Goal: Transaction & Acquisition: Purchase product/service

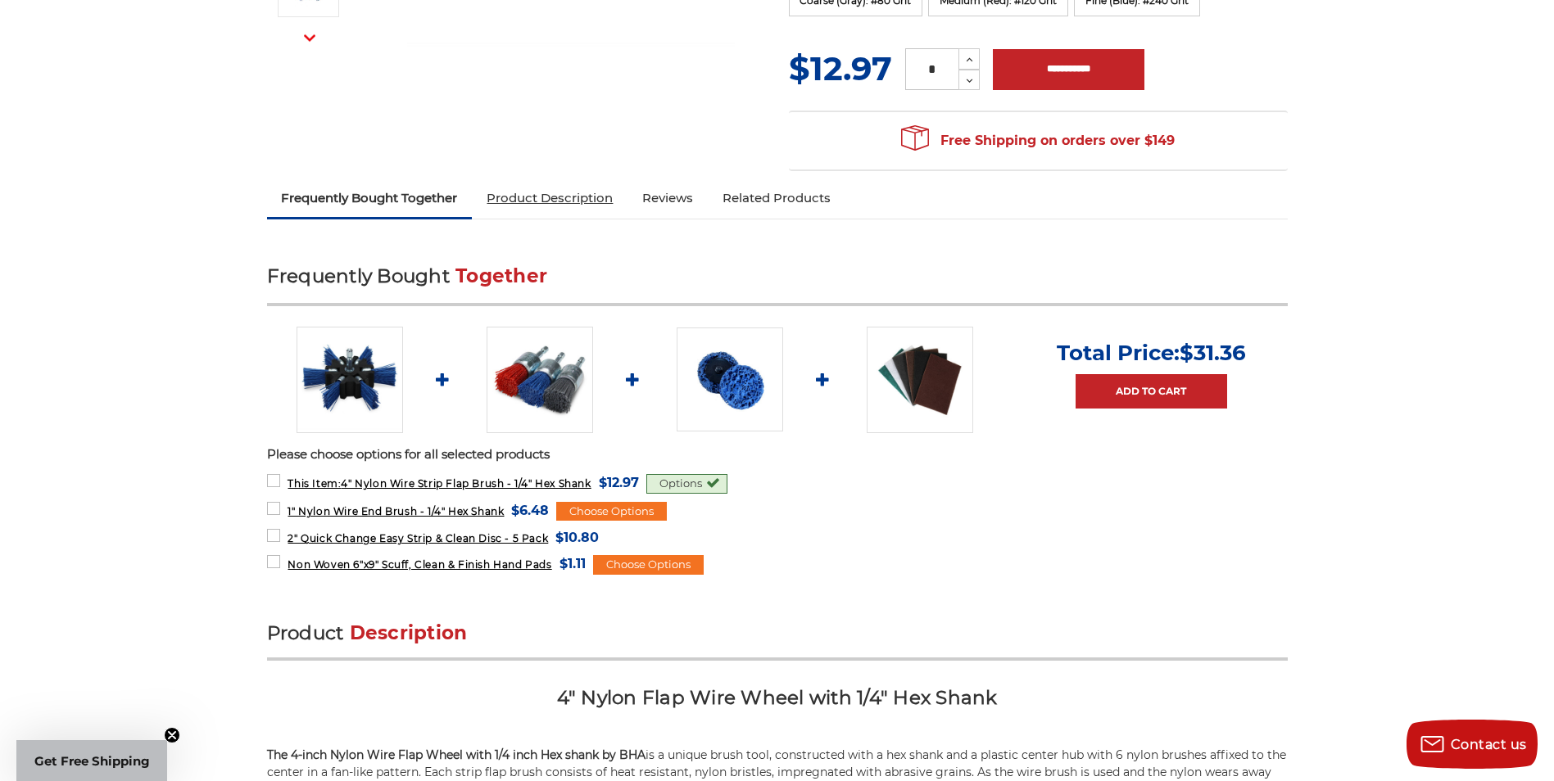
scroll to position [491, 0]
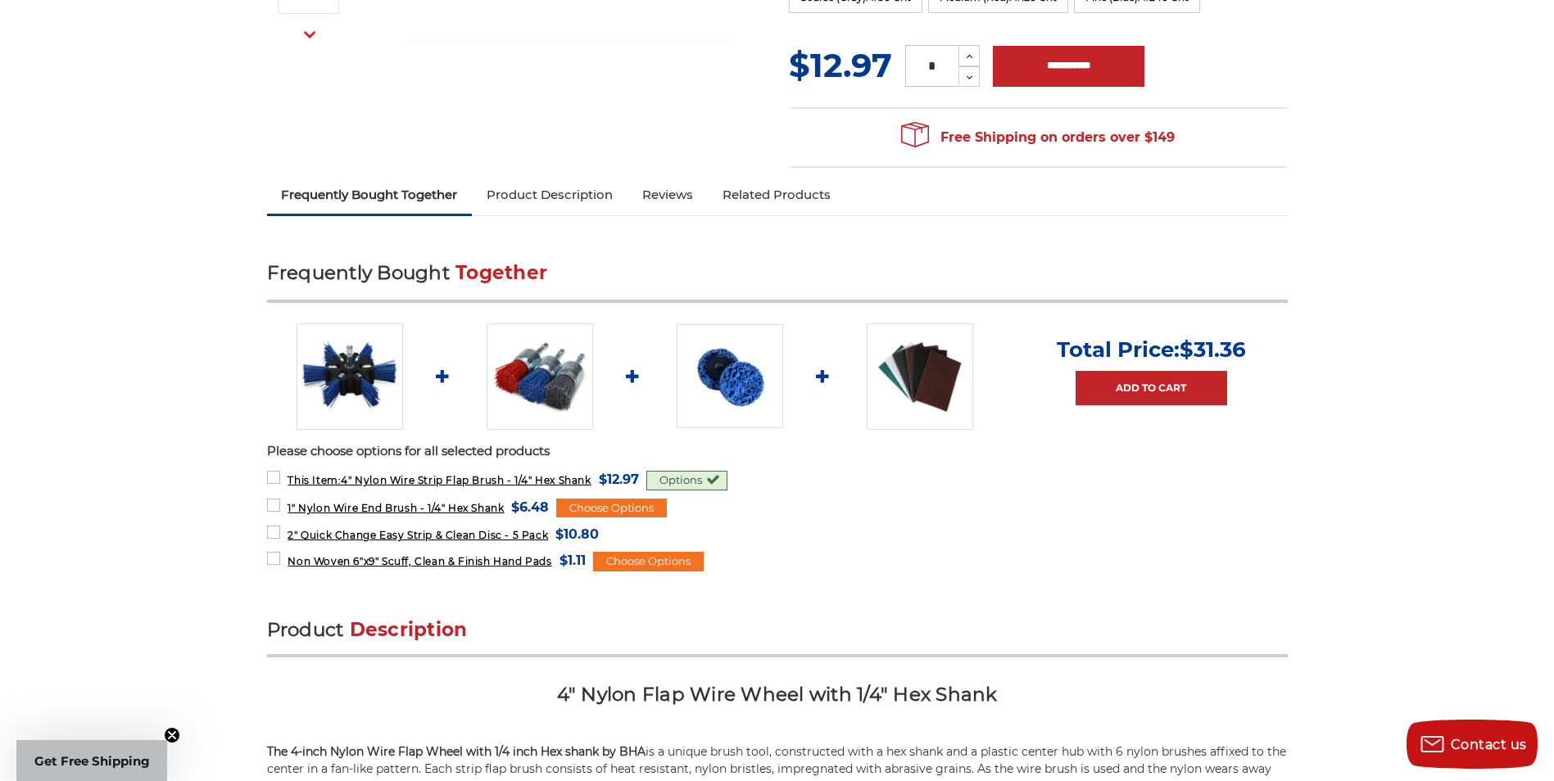
click at [554, 382] on img at bounding box center [539, 377] width 106 height 106
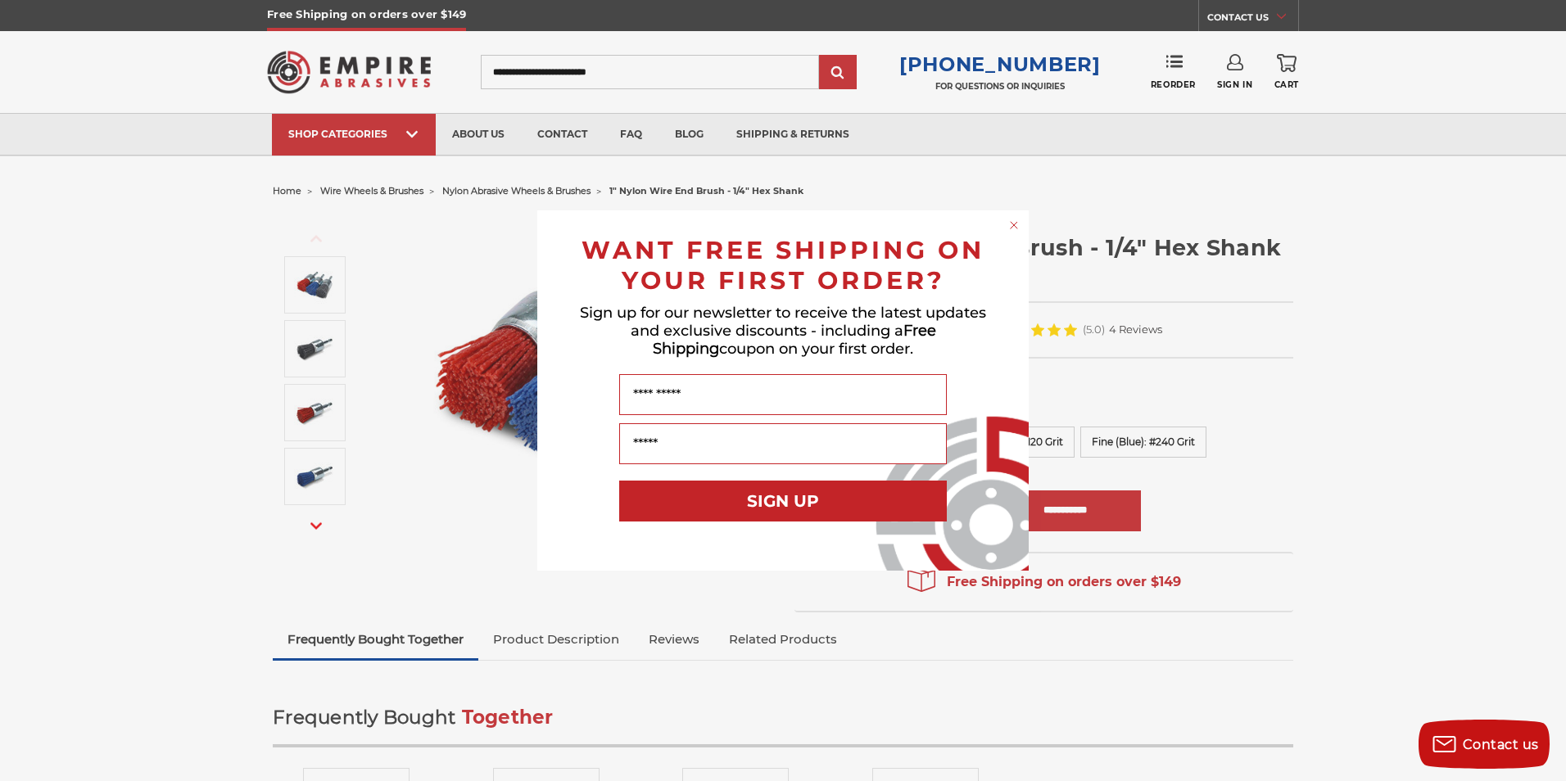
click at [1013, 227] on circle "Close dialog" at bounding box center [1015, 226] width 16 height 16
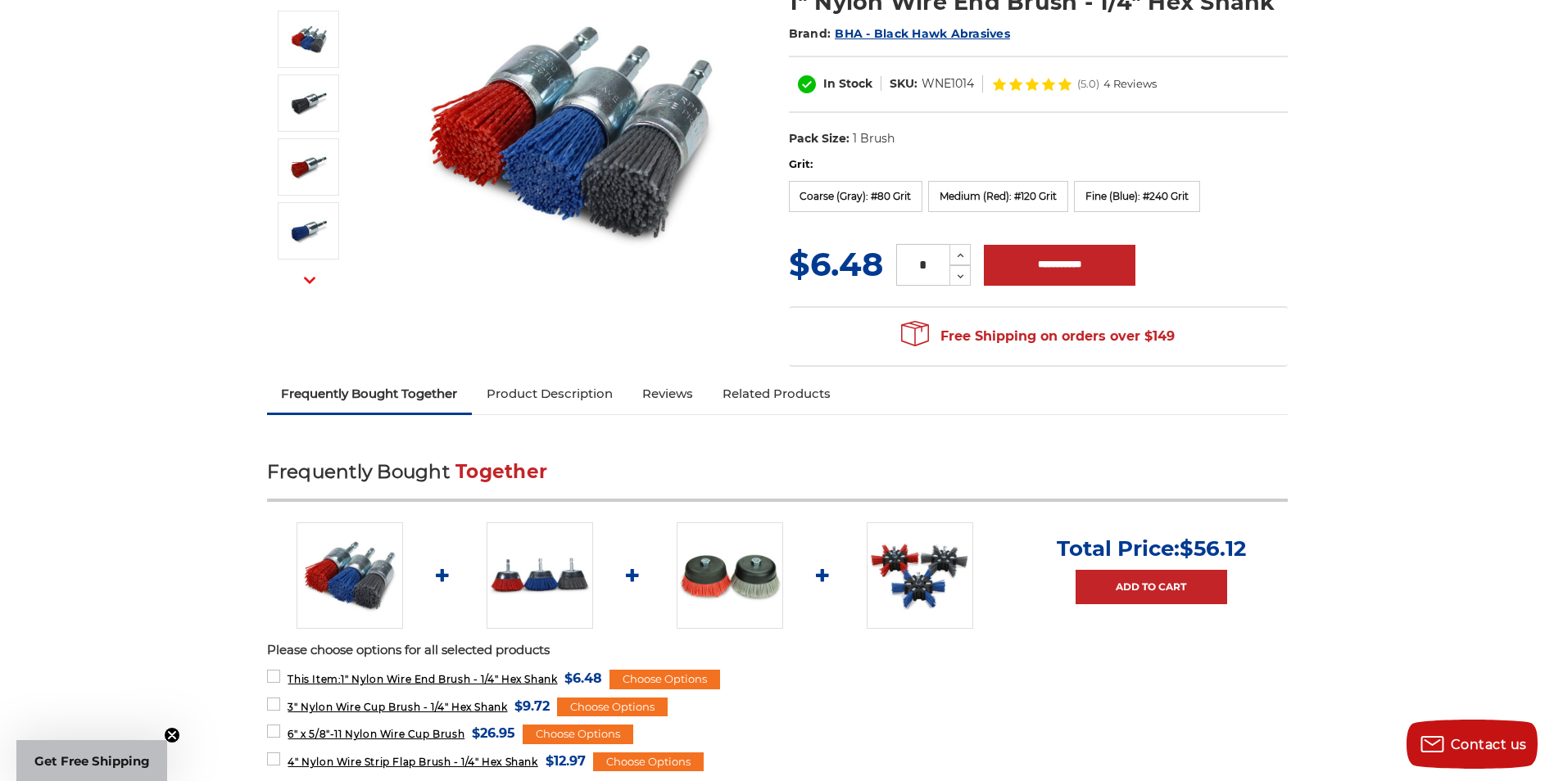
scroll to position [164, 0]
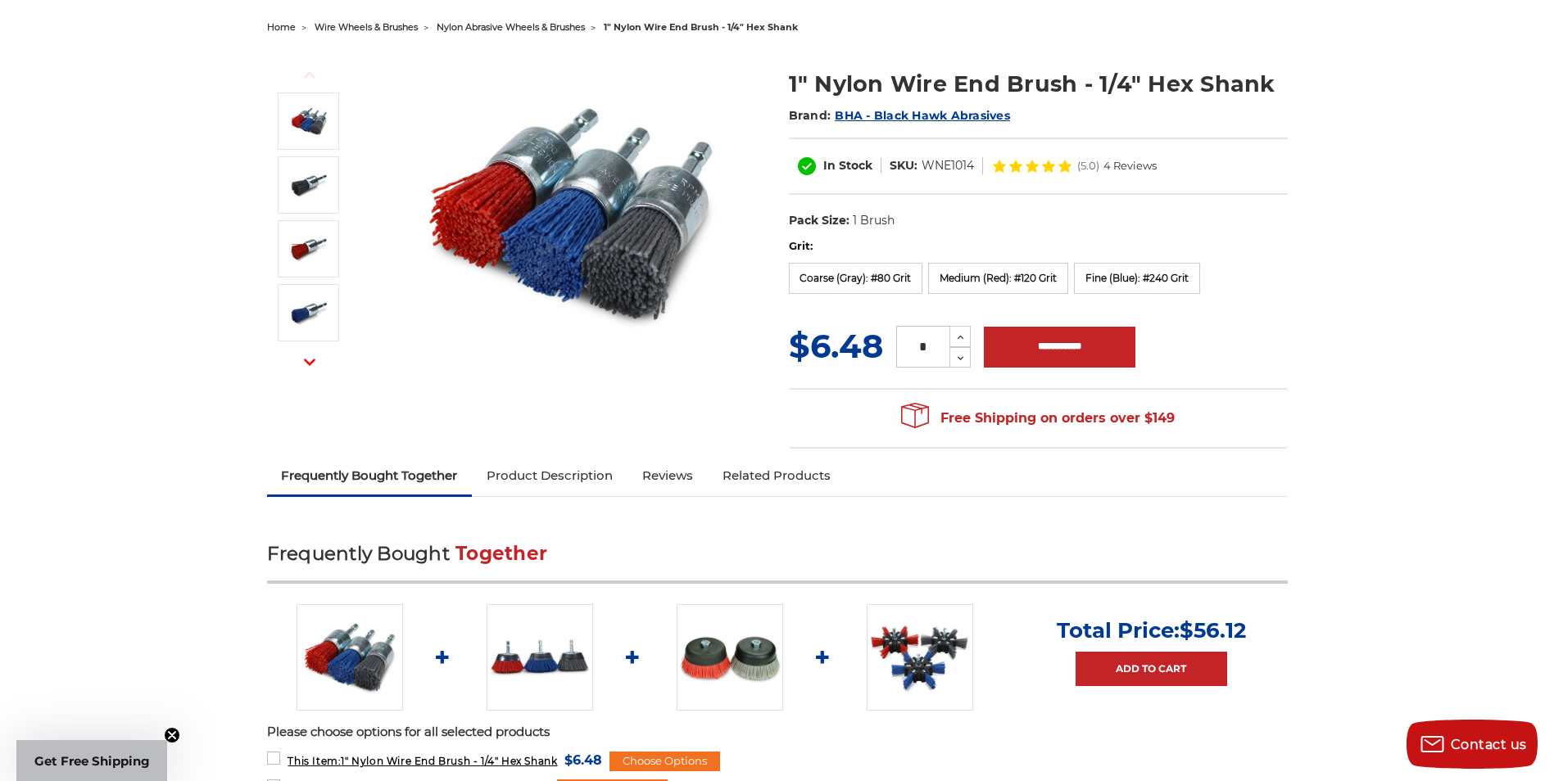
click at [669, 473] on link "Reviews" at bounding box center [667, 476] width 80 height 36
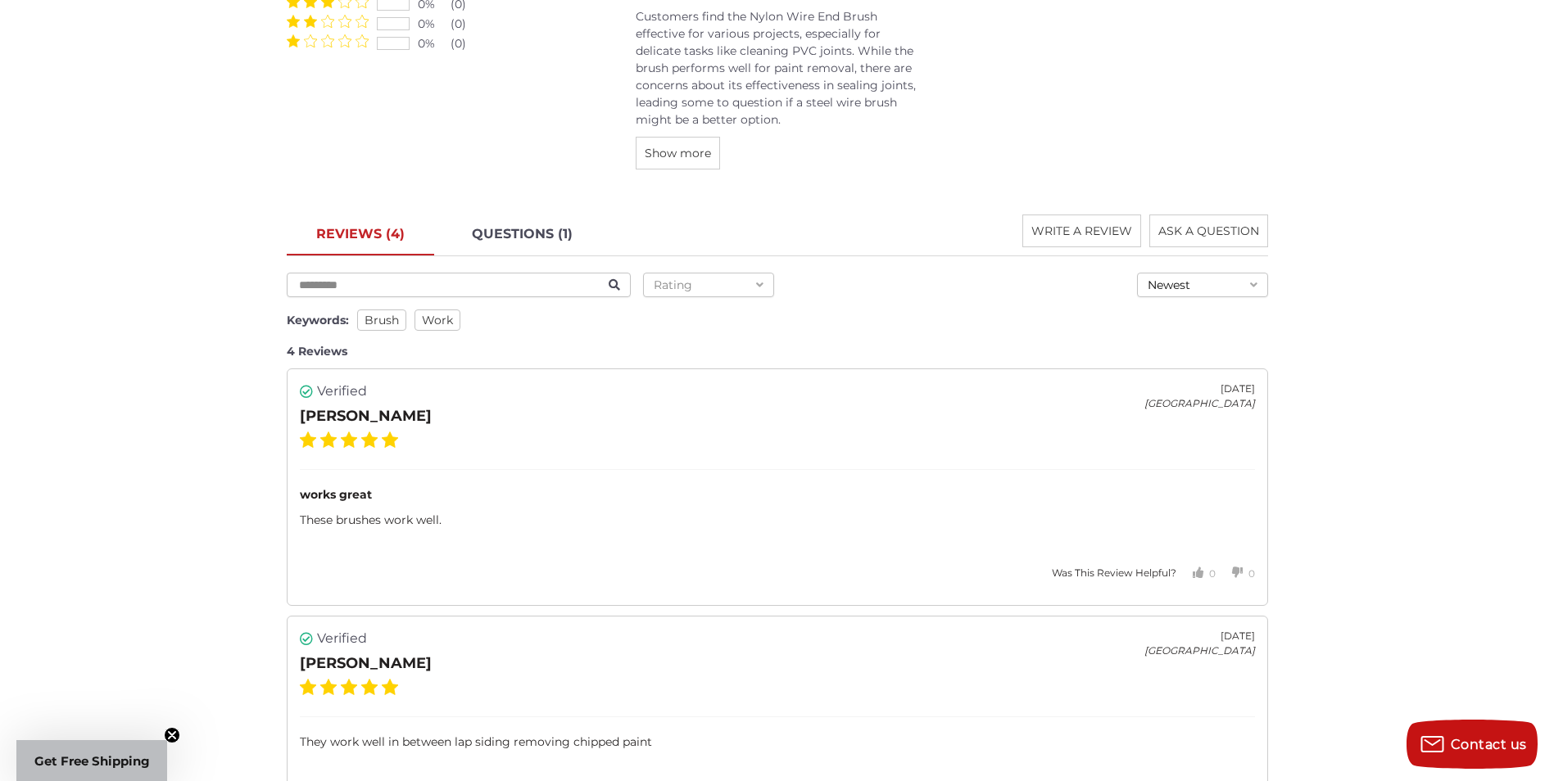
scroll to position [2487, 0]
